Goal: Download file/media

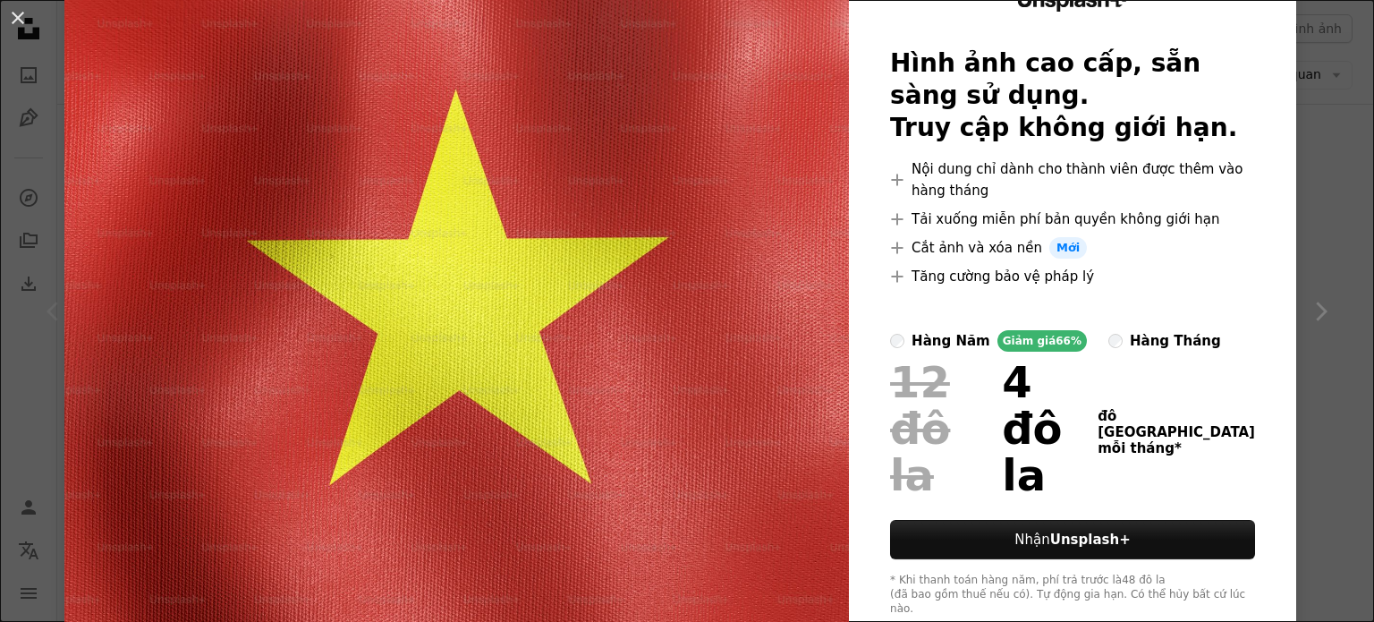
scroll to position [106, 0]
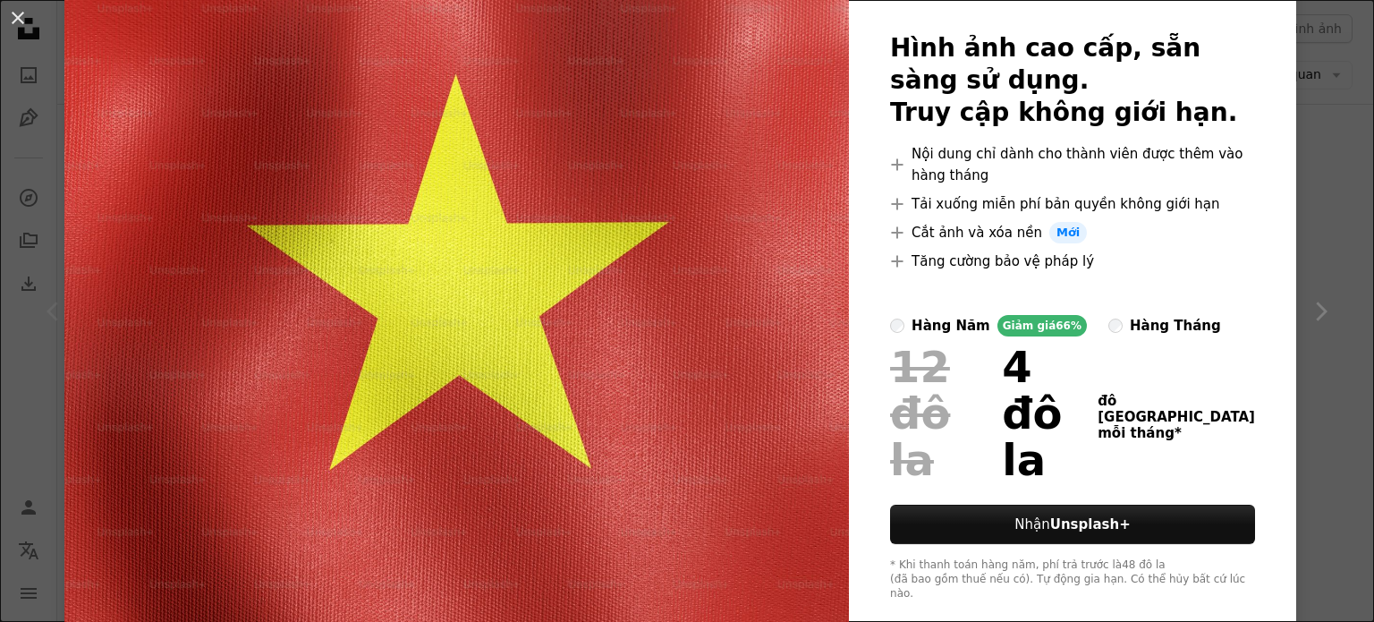
click at [1290, 89] on div "An X shape Unsplash+ Hình ảnh cao cấp, sẵn sàng sử dụng. Truy cập không giới hạ…" at bounding box center [687, 311] width 1374 height 622
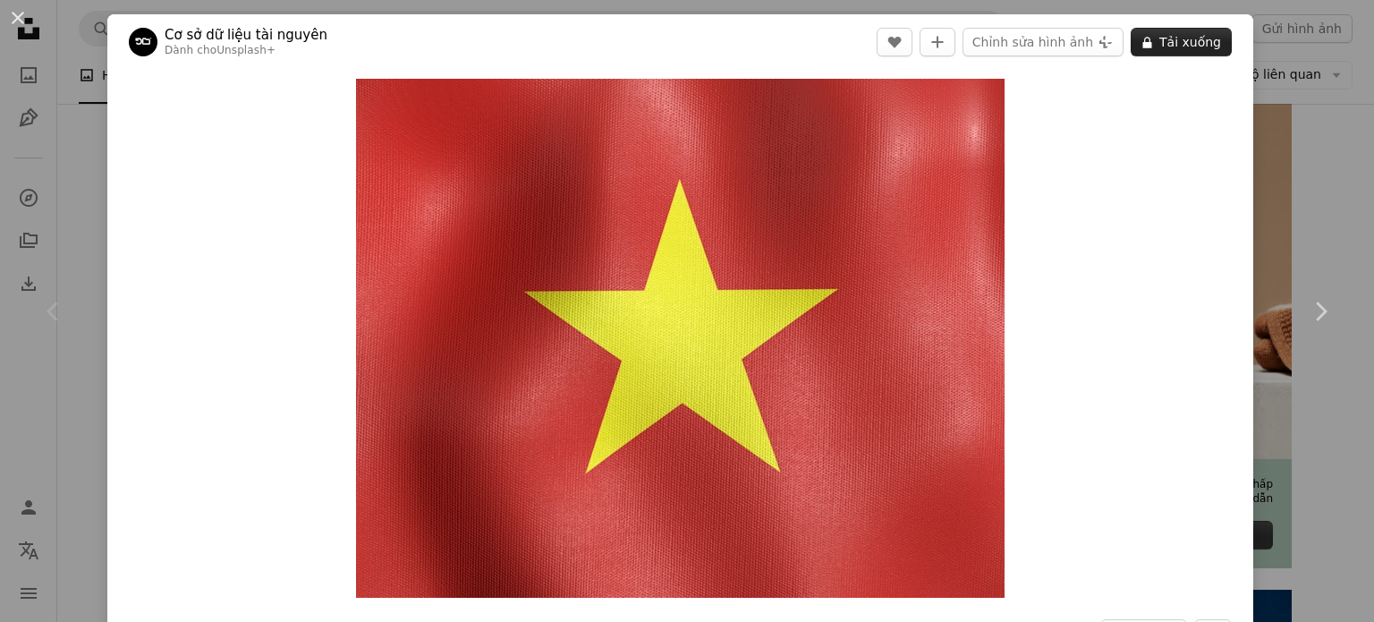
click at [1159, 37] on font "Tải xuống" at bounding box center [1190, 42] width 62 height 14
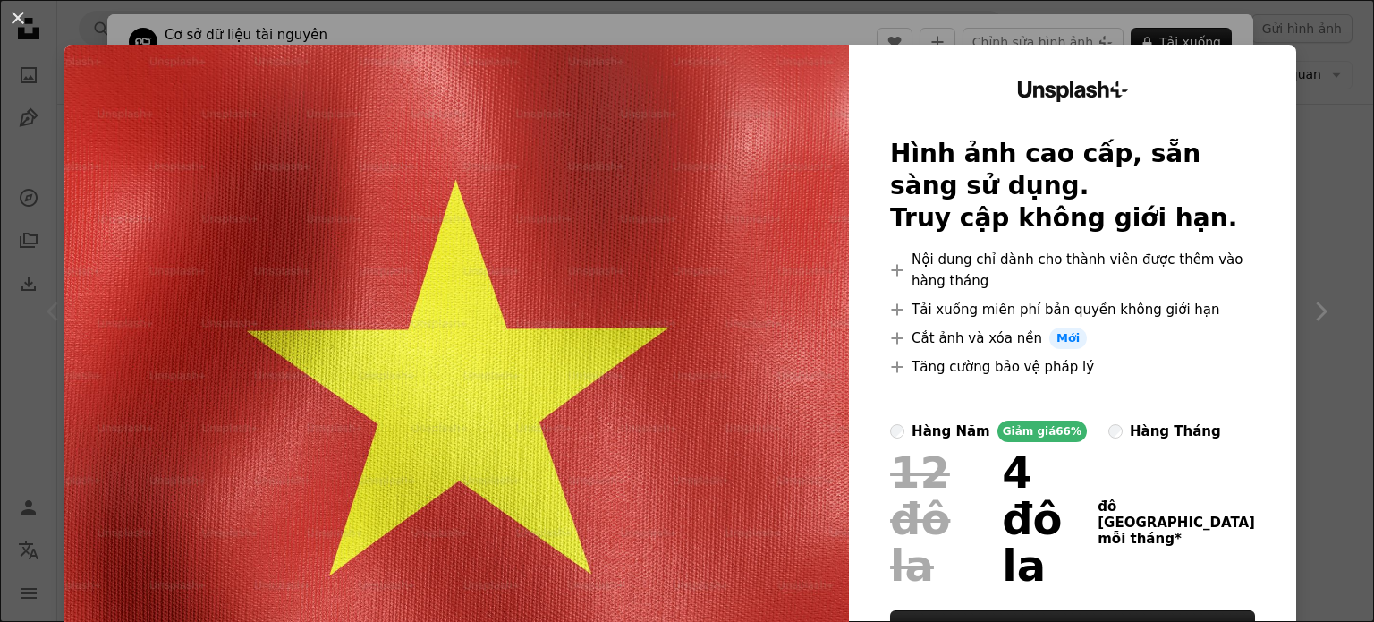
click at [1288, 81] on div "An X shape Unsplash+ Hình ảnh cao cấp, sẵn sàng sử dụng. Truy cập không giới hạ…" at bounding box center [687, 311] width 1374 height 622
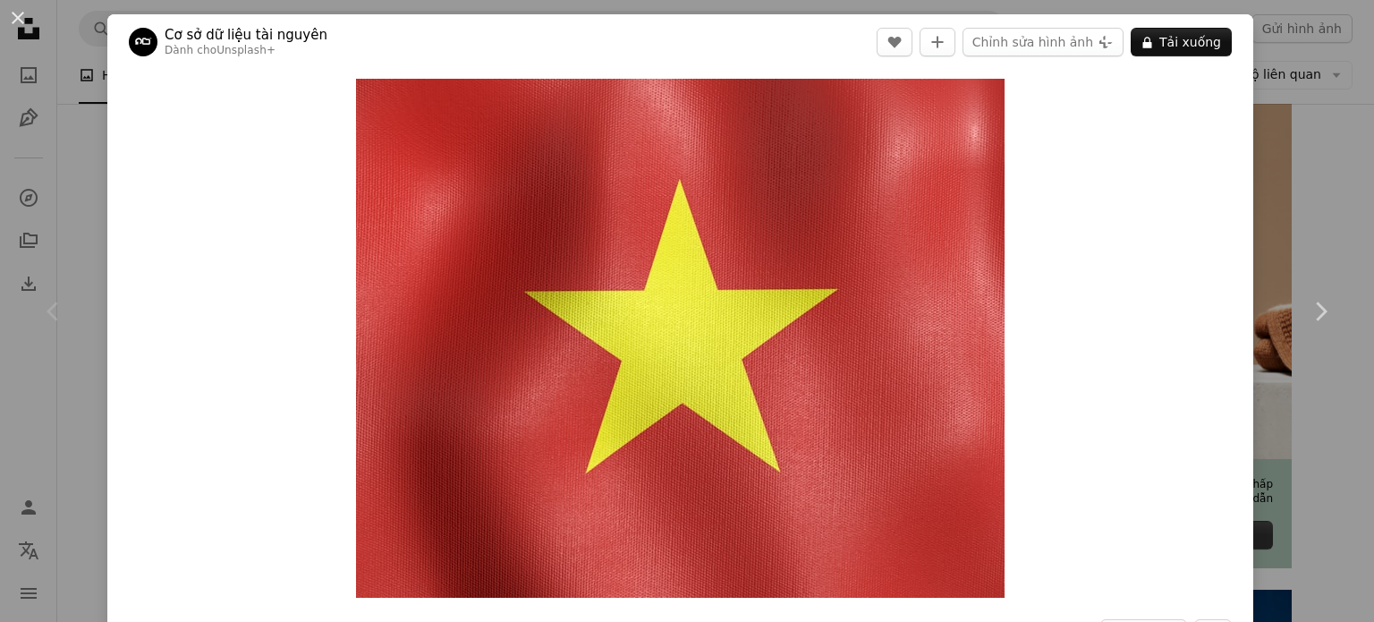
click at [1323, 135] on div "An X shape Chevron left Chevron right Cơ sở dữ liệu tài nguyên Dành cho Unsplas…" at bounding box center [687, 311] width 1374 height 622
